Goal: Transaction & Acquisition: Purchase product/service

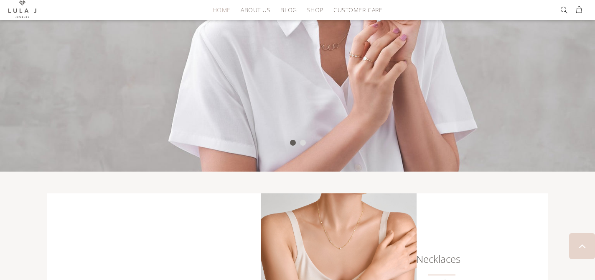
scroll to position [372, 0]
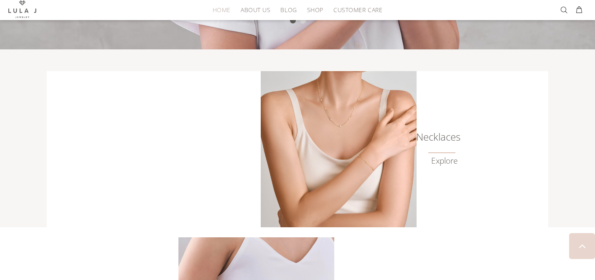
click at [433, 158] on link "Explore" at bounding box center [444, 161] width 26 height 10
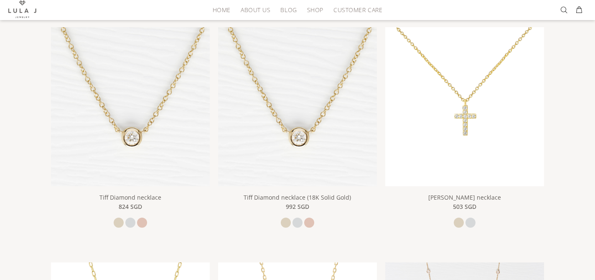
scroll to position [192, 0]
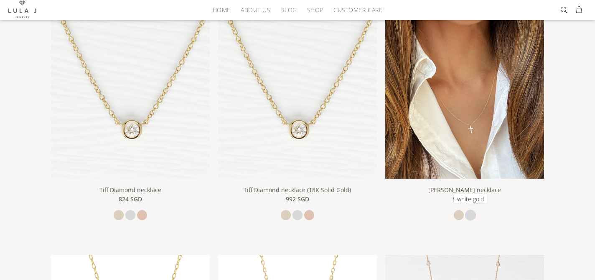
click at [472, 213] on link "white gold" at bounding box center [471, 215] width 10 height 10
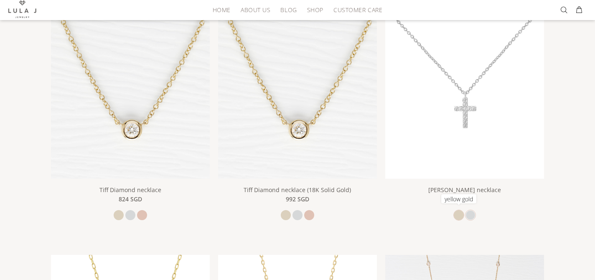
click at [454, 212] on link "yellow gold" at bounding box center [459, 215] width 10 height 10
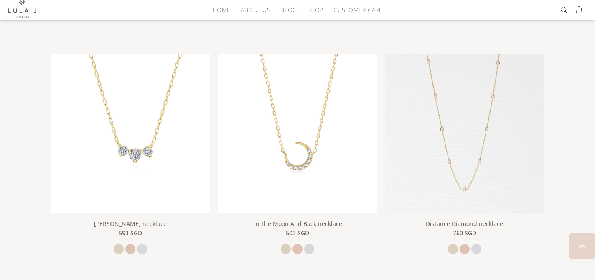
scroll to position [400, 0]
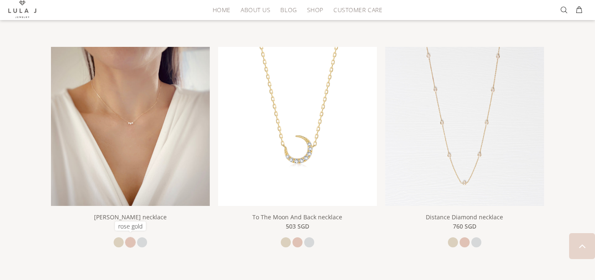
click at [132, 238] on link "rose gold" at bounding box center [130, 242] width 10 height 10
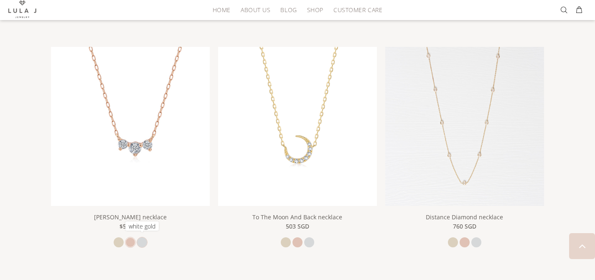
click at [145, 239] on link "white gold" at bounding box center [142, 242] width 10 height 10
click at [119, 241] on link "yellow gold" at bounding box center [119, 242] width 10 height 10
click at [129, 240] on link "rose gold" at bounding box center [130, 242] width 10 height 10
click at [145, 240] on link "white gold" at bounding box center [142, 242] width 10 height 10
click at [131, 239] on link "rose gold" at bounding box center [130, 242] width 10 height 10
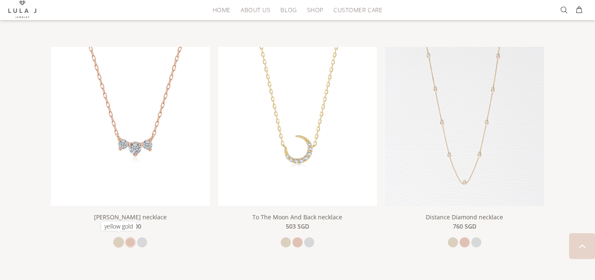
click at [120, 237] on link "yellow gold" at bounding box center [119, 242] width 10 height 10
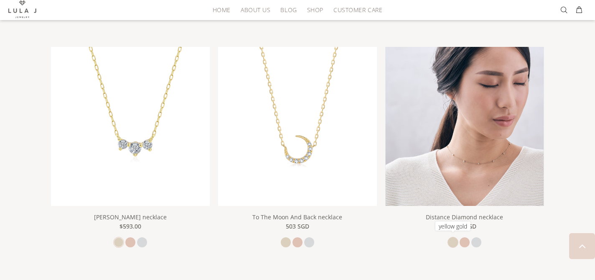
click at [453, 238] on link "yellow gold" at bounding box center [453, 242] width 10 height 10
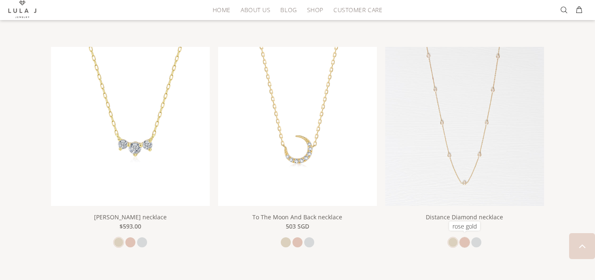
click at [467, 241] on link "rose gold" at bounding box center [465, 242] width 10 height 10
click at [478, 240] on link "white gold" at bounding box center [477, 242] width 10 height 10
click at [464, 239] on link "rose gold" at bounding box center [465, 242] width 10 height 10
click at [448, 239] on link "yellow gold" at bounding box center [453, 242] width 10 height 10
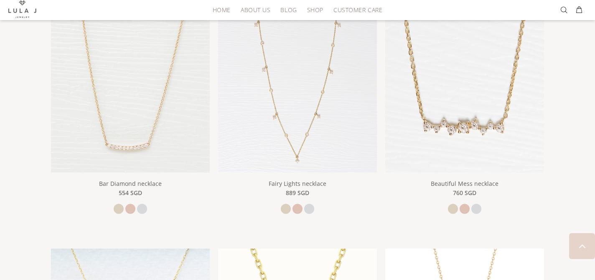
scroll to position [431, 0]
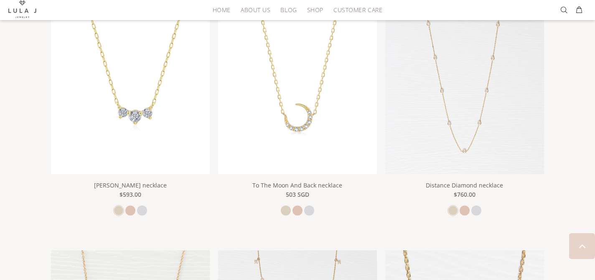
click at [453, 115] on img at bounding box center [464, 94] width 159 height 159
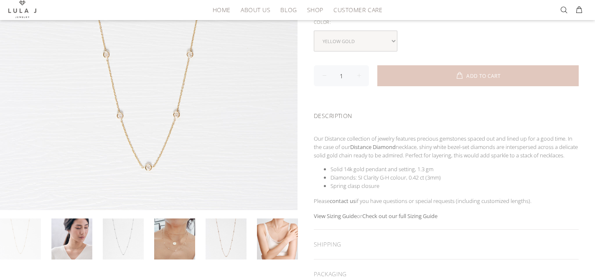
scroll to position [221, 0]
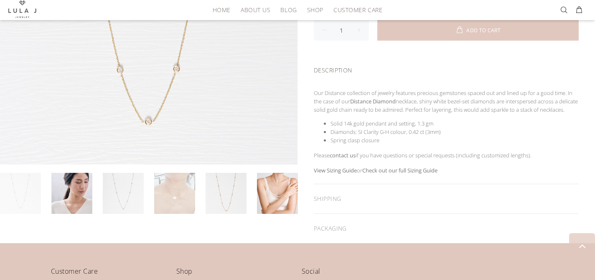
click at [176, 196] on link at bounding box center [174, 193] width 41 height 41
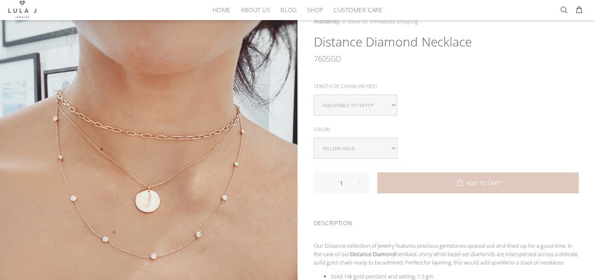
scroll to position [58, 0]
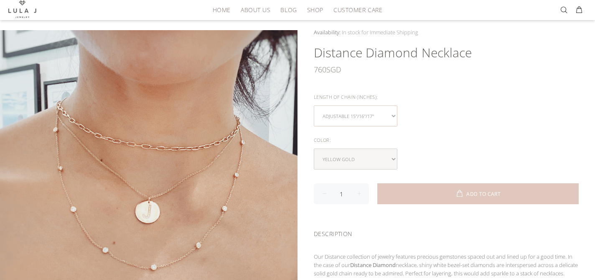
click at [370, 112] on select "Adjustable 15"/16"/17"" at bounding box center [356, 115] width 84 height 21
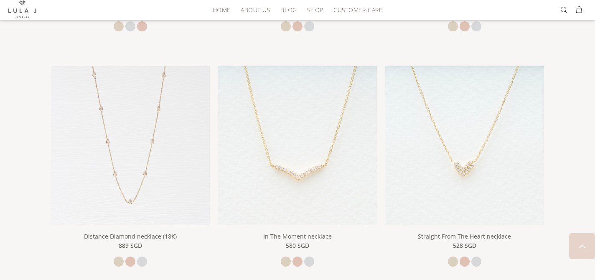
scroll to position [1087, 0]
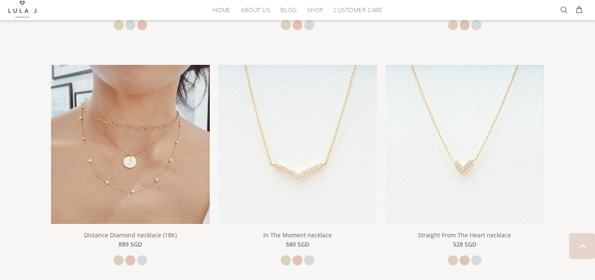
click at [170, 174] on img at bounding box center [130, 144] width 159 height 159
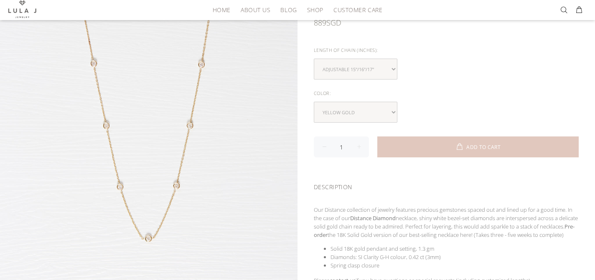
scroll to position [163, 0]
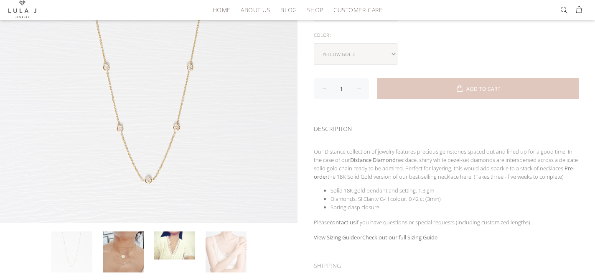
click at [227, 251] on link at bounding box center [226, 251] width 41 height 41
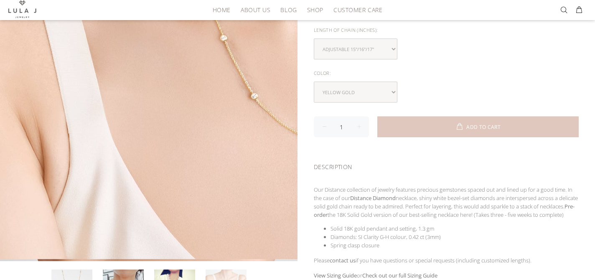
scroll to position [179, 0]
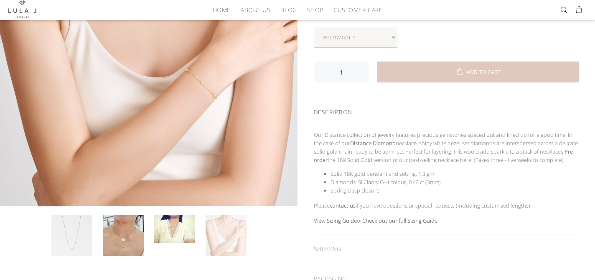
click at [217, 231] on link at bounding box center [226, 234] width 41 height 41
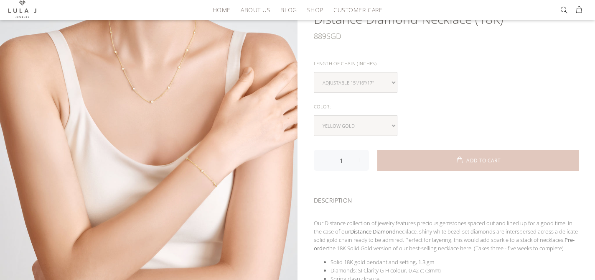
scroll to position [81, 0]
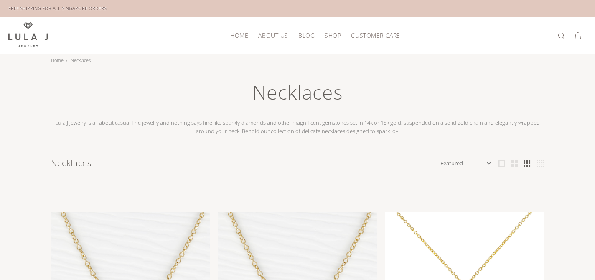
click at [277, 32] on span "About Us" at bounding box center [273, 35] width 30 height 6
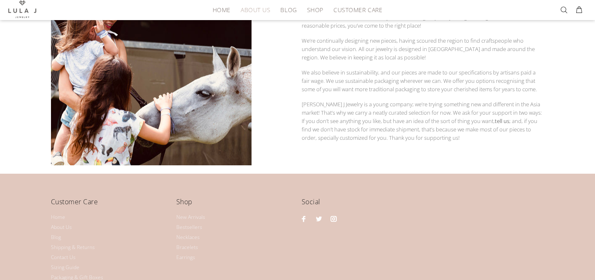
scroll to position [129, 0]
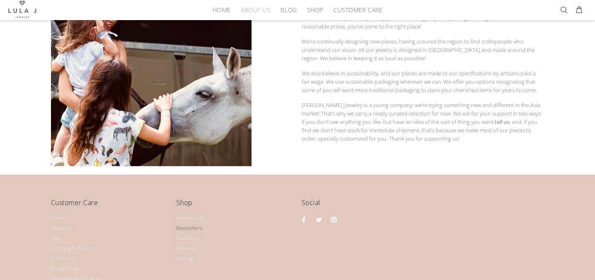
click at [186, 225] on link "Bestsellers" at bounding box center [189, 228] width 26 height 10
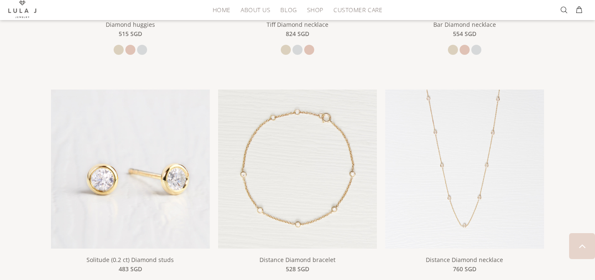
scroll to position [326, 0]
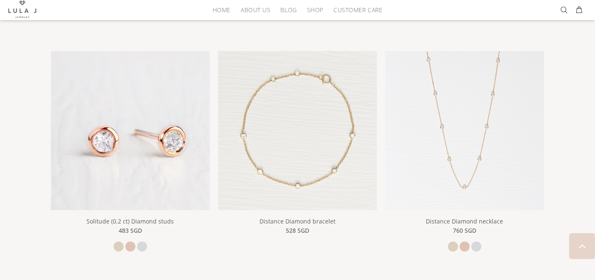
click at [150, 119] on img at bounding box center [130, 130] width 159 height 159
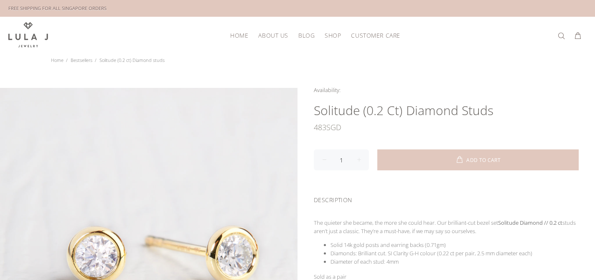
scroll to position [199, 0]
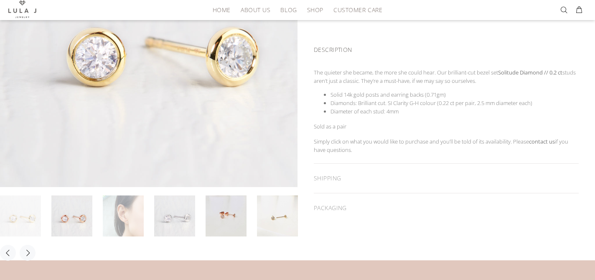
click at [122, 213] on link at bounding box center [123, 215] width 41 height 41
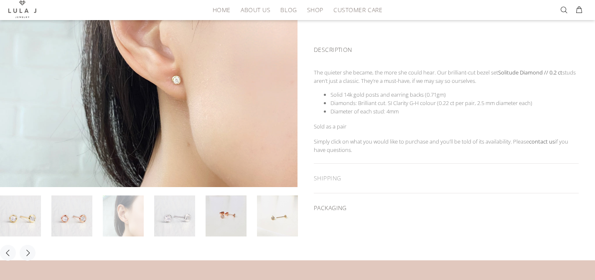
click at [339, 208] on div "PACKAGING" at bounding box center [446, 207] width 265 height 29
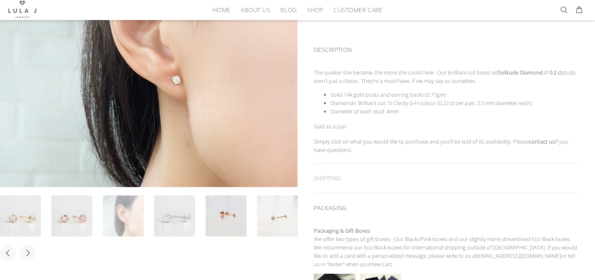
scroll to position [304, 0]
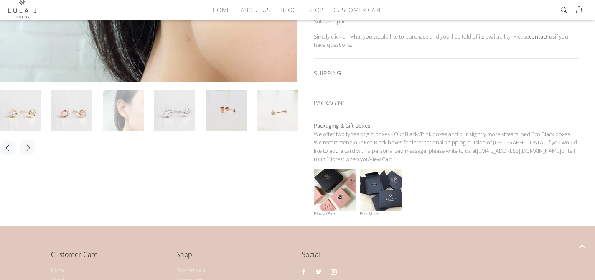
click at [330, 72] on div "SHIPPING" at bounding box center [446, 73] width 265 height 29
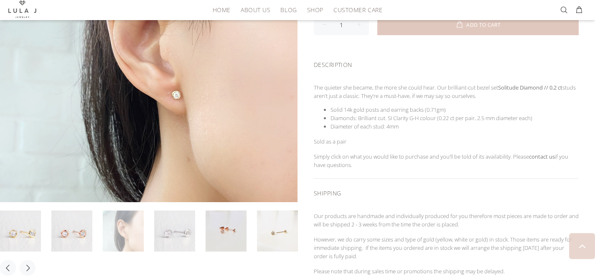
scroll to position [493, 0]
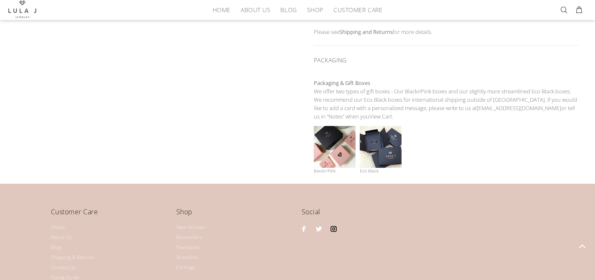
click at [333, 227] on link at bounding box center [334, 228] width 11 height 11
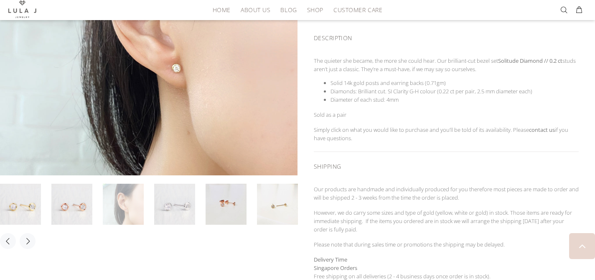
scroll to position [84, 0]
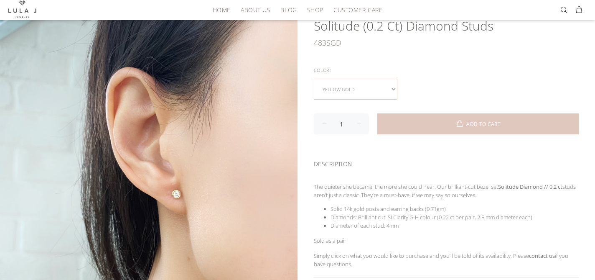
click at [371, 83] on select "yellow gold rose gold white gold" at bounding box center [356, 89] width 84 height 21
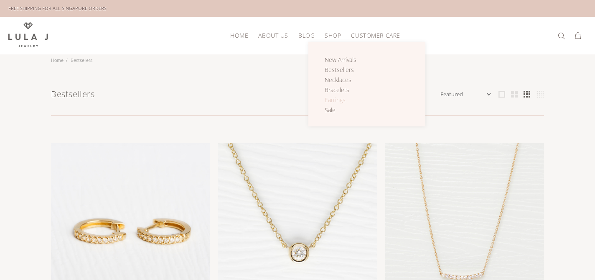
click at [326, 99] on span "Earrings" at bounding box center [335, 100] width 21 height 8
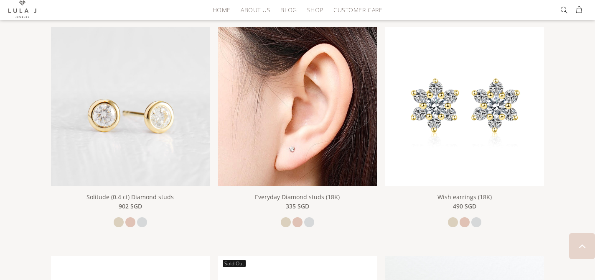
scroll to position [624, 0]
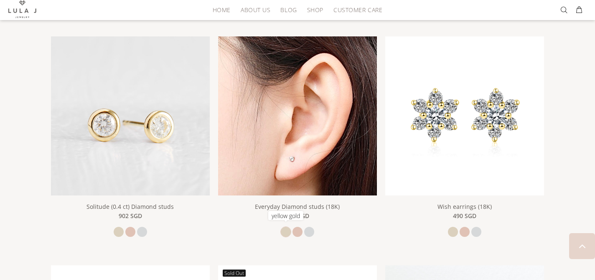
click at [287, 230] on link at bounding box center [286, 232] width 10 height 10
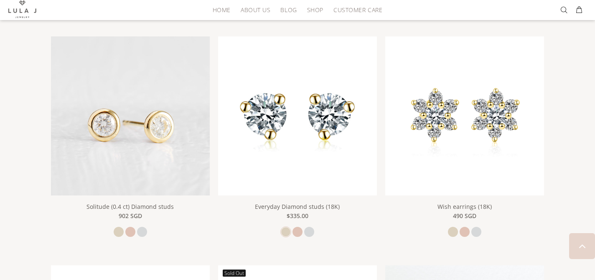
click at [310, 165] on img at bounding box center [297, 115] width 159 height 159
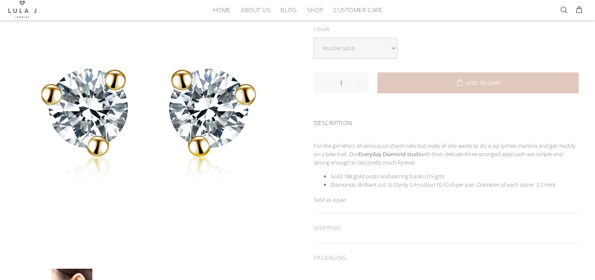
scroll to position [193, 0]
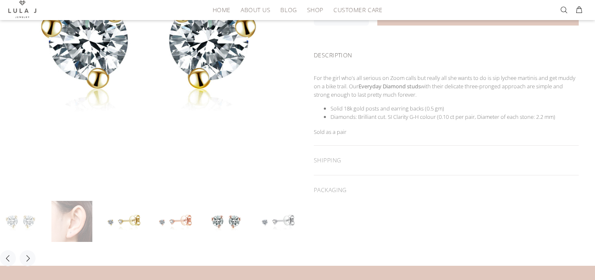
click at [83, 217] on link at bounding box center [71, 221] width 41 height 41
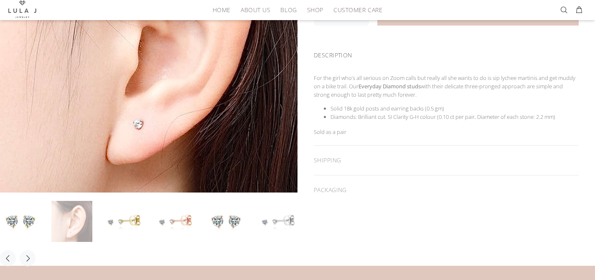
click at [79, 220] on link at bounding box center [71, 221] width 41 height 41
click at [163, 219] on link at bounding box center [174, 221] width 41 height 41
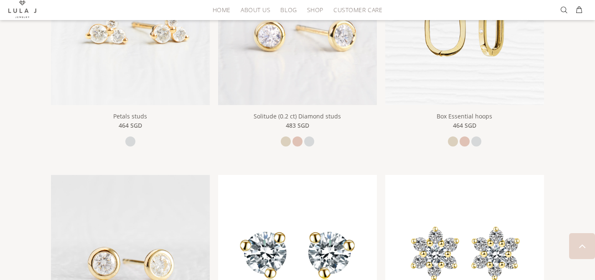
scroll to position [444, 0]
